Goal: Task Accomplishment & Management: Complete application form

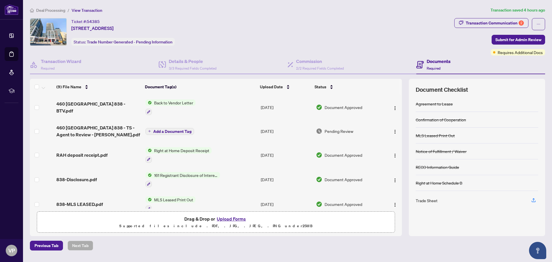
click at [170, 130] on span "Add a Document Tag" at bounding box center [172, 131] width 38 height 4
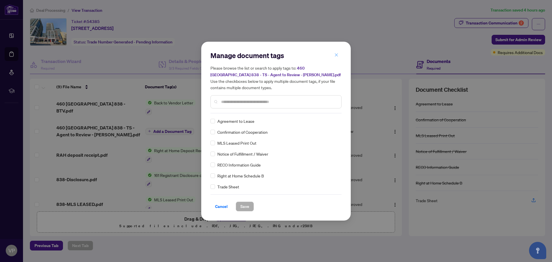
click at [338, 51] on button "button" at bounding box center [335, 55] width 11 height 10
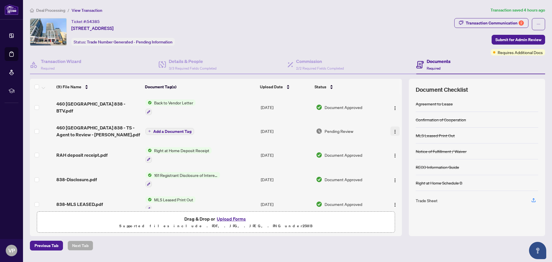
click at [392, 130] on img "button" at bounding box center [394, 131] width 5 height 5
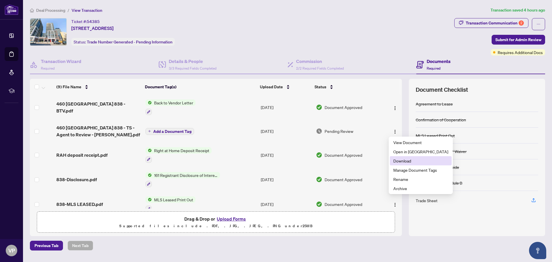
click at [398, 161] on span "Download" at bounding box center [420, 160] width 55 height 6
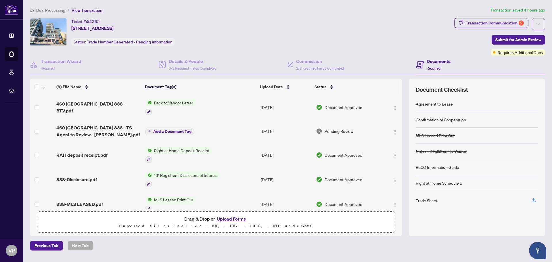
click at [227, 217] on button "Upload Forms" at bounding box center [231, 218] width 32 height 7
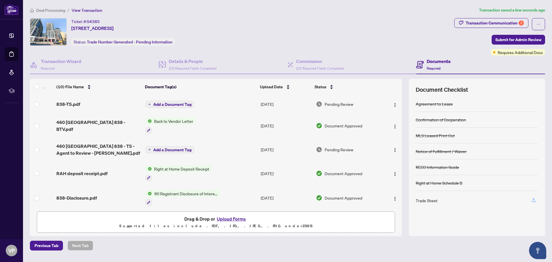
click at [535, 200] on icon "button" at bounding box center [533, 199] width 5 height 5
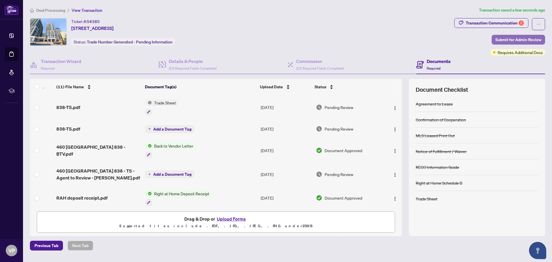
click at [510, 38] on span "Submit for Admin Review" at bounding box center [518, 39] width 46 height 9
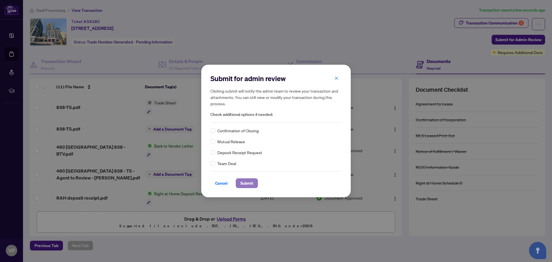
click at [244, 182] on span "Submit" at bounding box center [246, 182] width 13 height 9
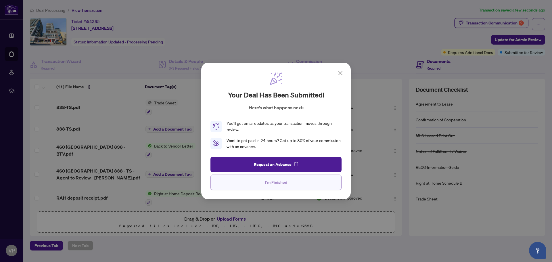
click at [284, 181] on span "I'm Finished" at bounding box center [276, 182] width 22 height 9
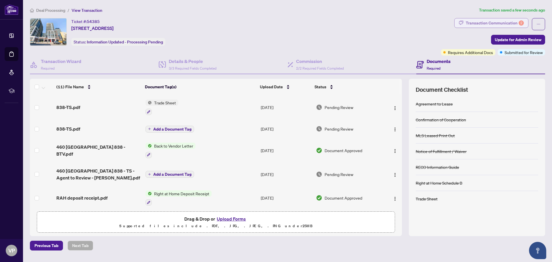
click at [489, 21] on div "Transaction Communication 2" at bounding box center [494, 22] width 58 height 9
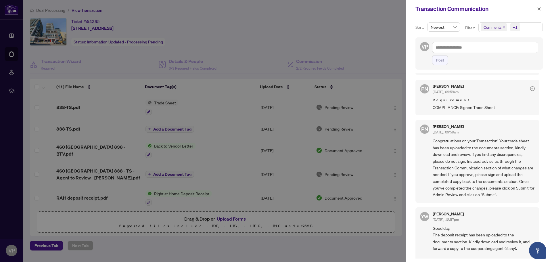
scroll to position [115, 0]
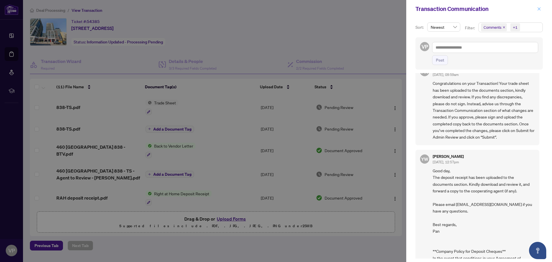
click at [537, 9] on icon "close" at bounding box center [539, 9] width 4 height 4
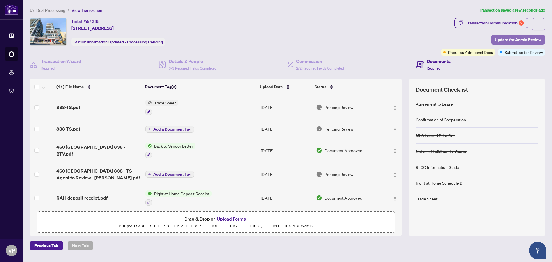
click at [509, 38] on span "Update for Admin Review" at bounding box center [517, 39] width 47 height 9
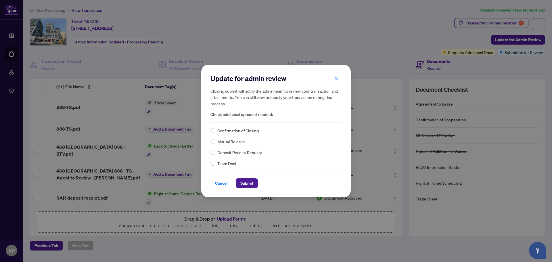
drag, startPoint x: 246, startPoint y: 182, endPoint x: 294, endPoint y: 198, distance: 50.6
click at [294, 198] on div "Update for admin review Clicking submit will notify the admin team to review yo…" at bounding box center [276, 131] width 552 height 262
click at [222, 175] on div "Cancel Submit" at bounding box center [275, 179] width 131 height 17
click at [292, 165] on div "Team Deal" at bounding box center [275, 163] width 131 height 6
click at [306, 149] on div "Confirmation of Closing Mutual Release Deposit Receipt Request Team Deal" at bounding box center [275, 146] width 131 height 39
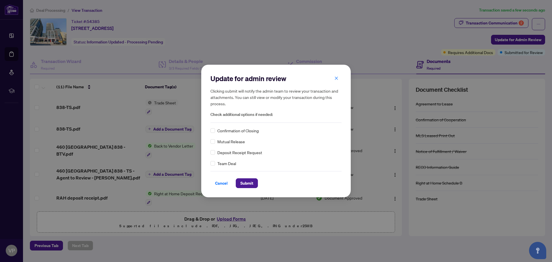
click at [310, 128] on div "Confirmation of Closing" at bounding box center [275, 130] width 131 height 6
click at [309, 119] on div "Update for admin review Clicking submit will notify the admin team to review yo…" at bounding box center [275, 98] width 131 height 49
click at [309, 115] on span "Check additional options if needed:" at bounding box center [275, 114] width 131 height 7
click at [239, 183] on button "Submit" at bounding box center [247, 183] width 22 height 10
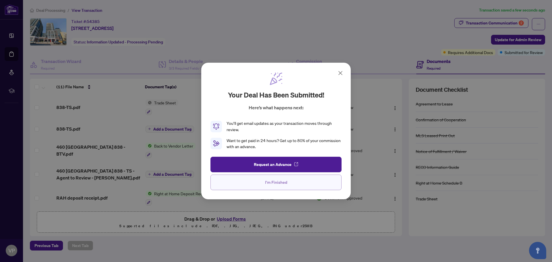
click at [285, 182] on span "I'm Finished" at bounding box center [276, 182] width 22 height 9
